Goal: Information Seeking & Learning: Check status

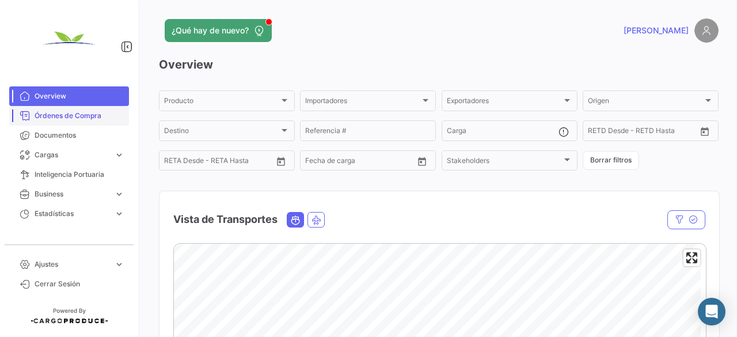
click at [84, 112] on span "Órdenes de Compra" at bounding box center [80, 116] width 90 height 10
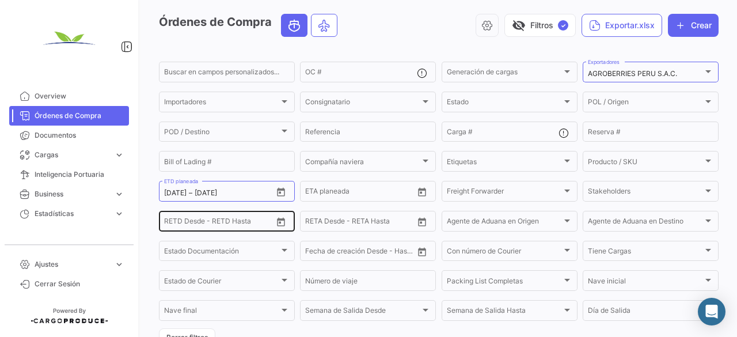
scroll to position [61, 0]
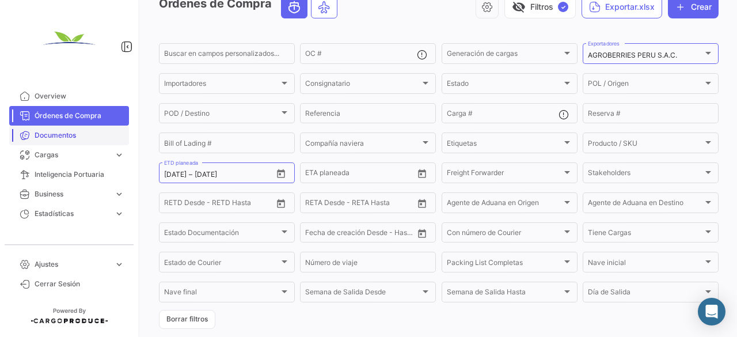
click at [81, 136] on span "Documentos" at bounding box center [80, 135] width 90 height 10
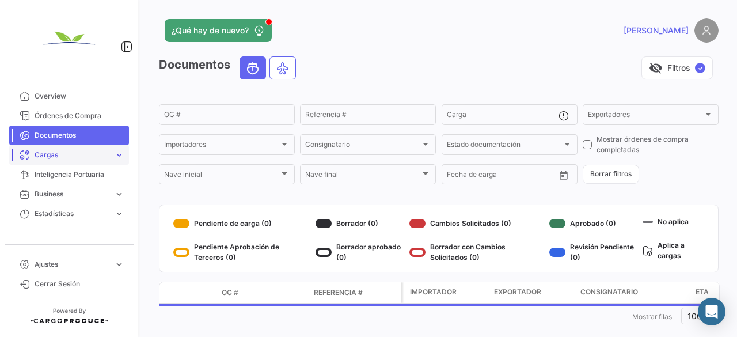
click at [63, 153] on span "Cargas" at bounding box center [72, 155] width 75 height 10
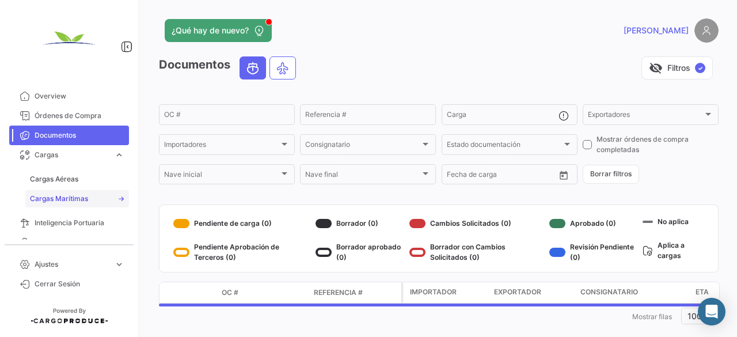
click at [67, 200] on span "Cargas Marítimas" at bounding box center [59, 199] width 58 height 10
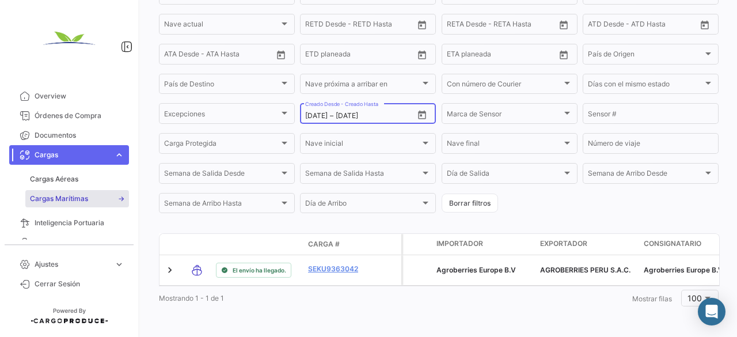
click at [345, 112] on input "[DATE]" at bounding box center [362, 116] width 52 height 8
type input "[DATE]"
click at [404, 218] on div "Cargas Marítimas A tiempo Retrasado Adelantado Determinando visibility_off Filt…" at bounding box center [439, 63] width 560 height 491
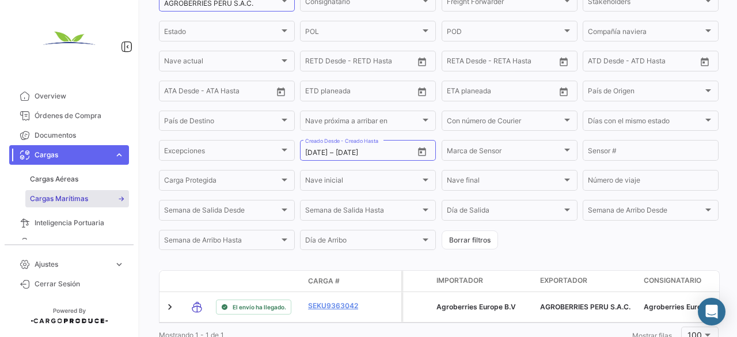
scroll to position [136, 0]
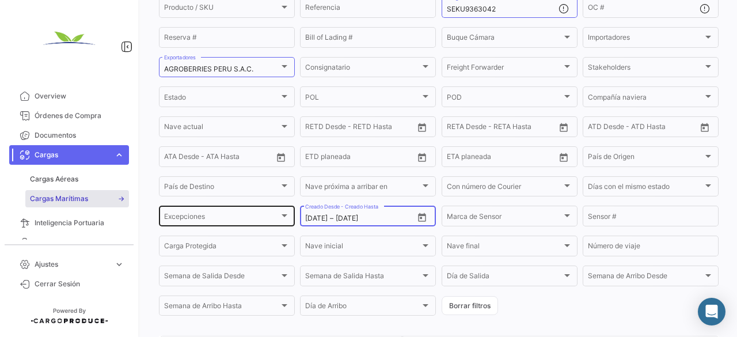
drag, startPoint x: 374, startPoint y: 221, endPoint x: 170, endPoint y: 207, distance: 204.9
click at [0, 0] on div "Producto / SKU Producto / SKU Referencia SEKU9363042 Carga # OC # Reserva # Bil…" at bounding box center [0, 0] width 0 height 0
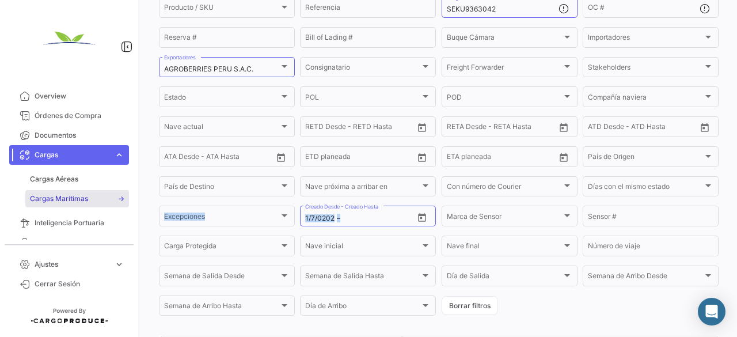
drag, startPoint x: 338, startPoint y: 222, endPoint x: 109, endPoint y: 189, distance: 230.9
click at [111, 190] on mat-sidenav-container "Overview Órdenes de Compra Documentos Cargas expand_more Cargas Aéreas Cargas M…" at bounding box center [368, 168] width 737 height 337
click at [321, 215] on div "1/7/0202 1/7/0202 – Creado Desde - Creado Hasta" at bounding box center [359, 215] width 108 height 22
drag, startPoint x: 343, startPoint y: 221, endPoint x: 306, endPoint y: 222, distance: 36.9
click at [311, 222] on div "1/7/0202 1/7/0202 –" at bounding box center [359, 218] width 108 height 8
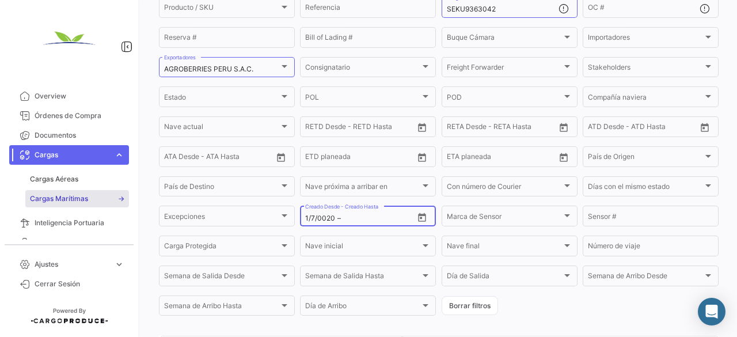
click at [331, 218] on input "1/7/0020" at bounding box center [320, 218] width 30 height 8
type input "1/7/0020"
click at [334, 218] on div "1/7/0020 1/7/0020 –" at bounding box center [359, 218] width 108 height 8
drag, startPoint x: 336, startPoint y: 219, endPoint x: 365, endPoint y: 216, distance: 29.0
click at [365, 216] on div "1/7/0020 1/7/0020 – Creado Desde - Creado Hasta" at bounding box center [359, 215] width 108 height 22
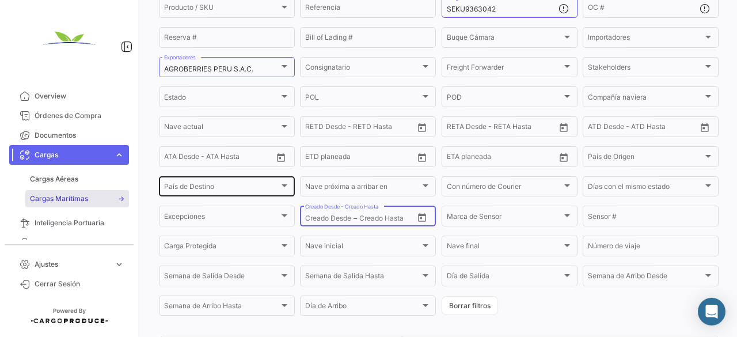
click at [210, 187] on span "País de Destino" at bounding box center [221, 188] width 115 height 8
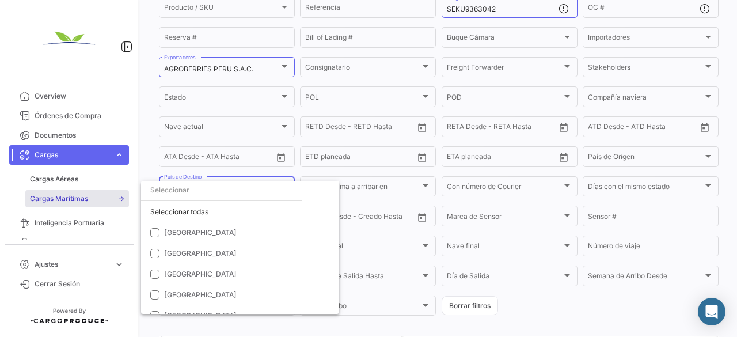
click at [515, 310] on div at bounding box center [368, 168] width 737 height 337
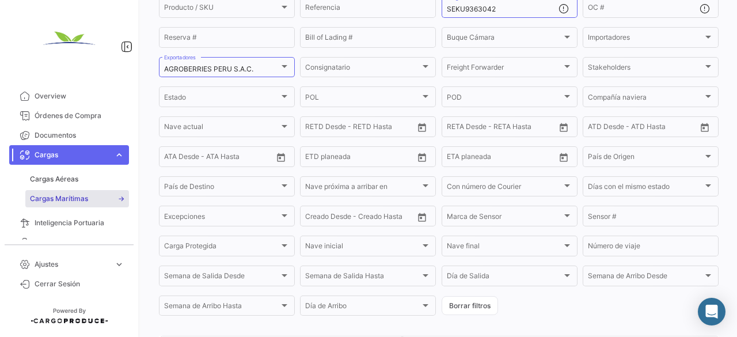
scroll to position [251, 0]
